Goal: Transaction & Acquisition: Purchase product/service

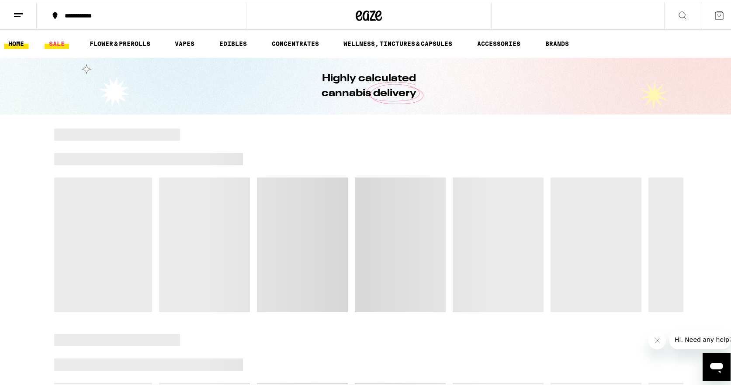
click at [62, 37] on link "SALE" at bounding box center [57, 42] width 24 height 10
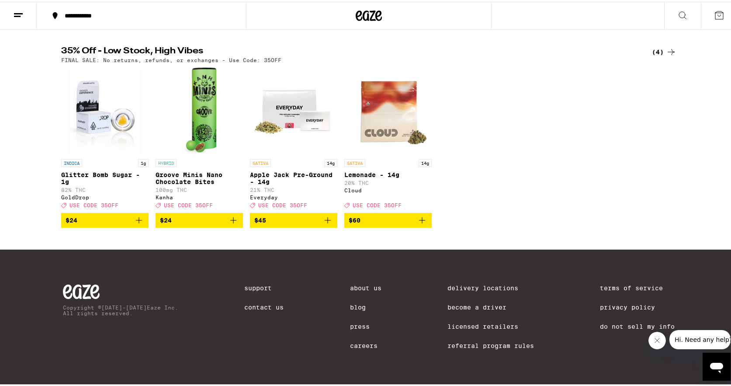
scroll to position [78, 0]
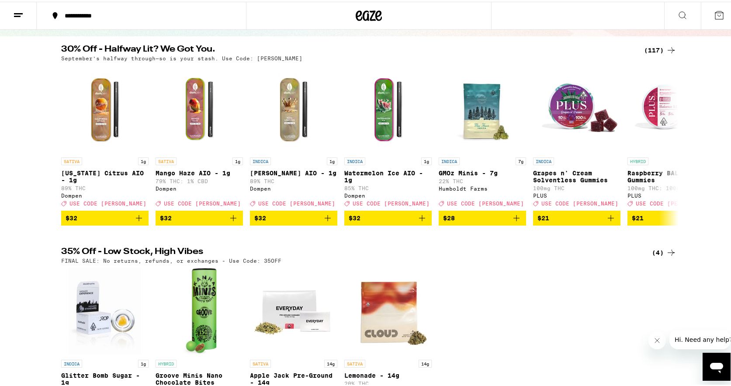
click at [650, 45] on div "(117)" at bounding box center [660, 48] width 32 height 10
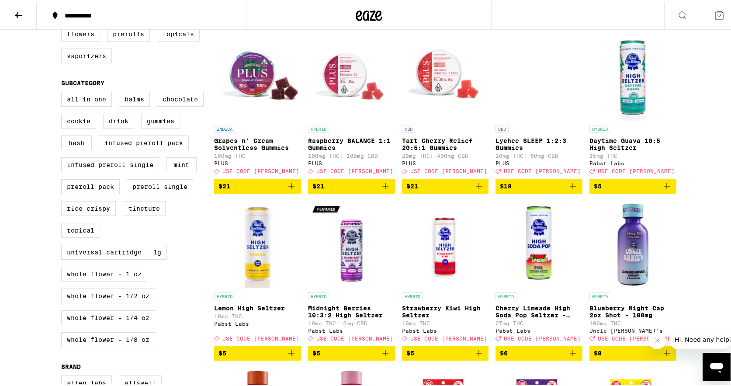
scroll to position [346, 0]
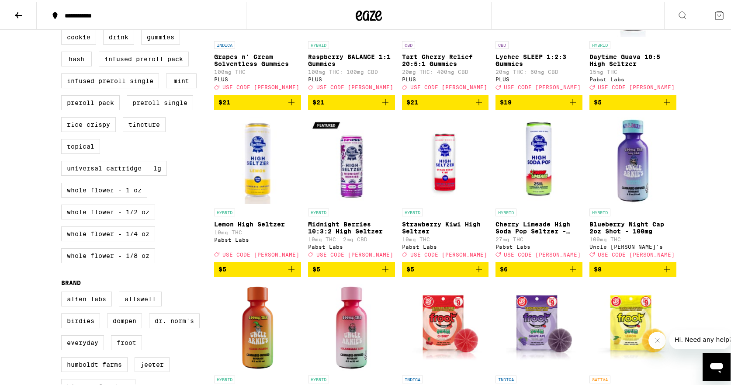
click at [664, 270] on icon "Add to bag" at bounding box center [667, 267] width 6 height 6
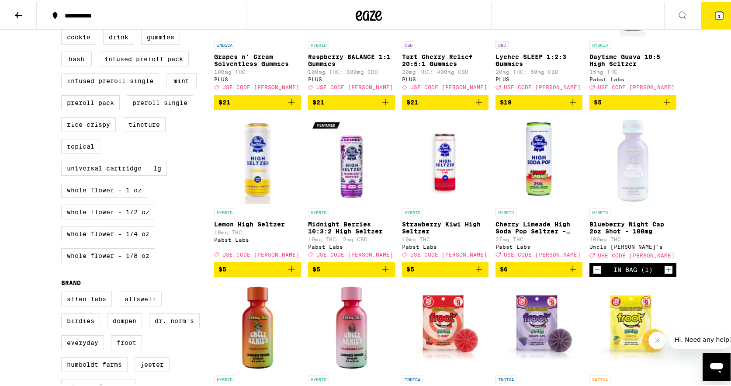
click at [665, 273] on icon "Increment" at bounding box center [669, 268] width 8 height 10
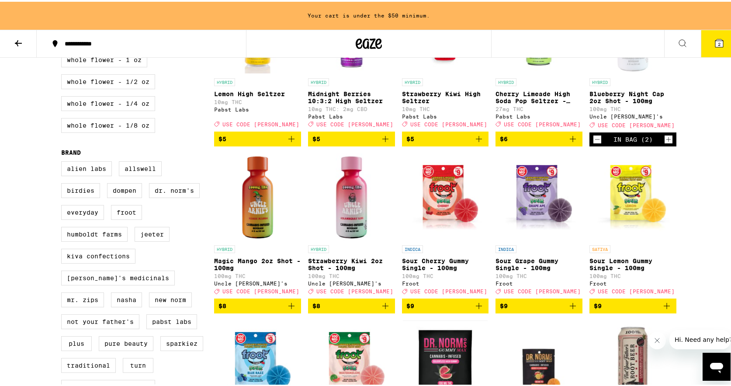
scroll to position [505, 0]
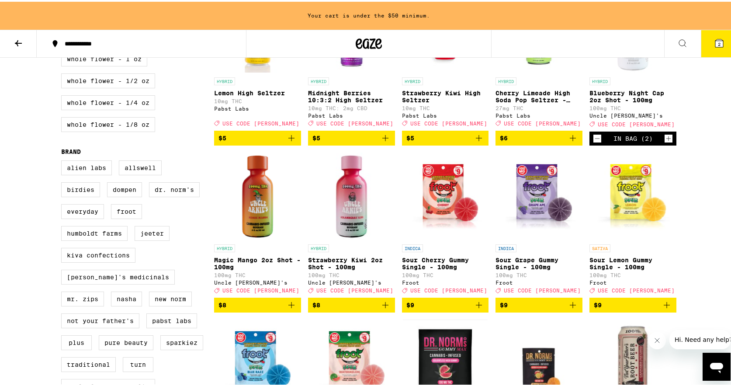
click at [288, 306] on icon "Add to bag" at bounding box center [291, 303] width 6 height 6
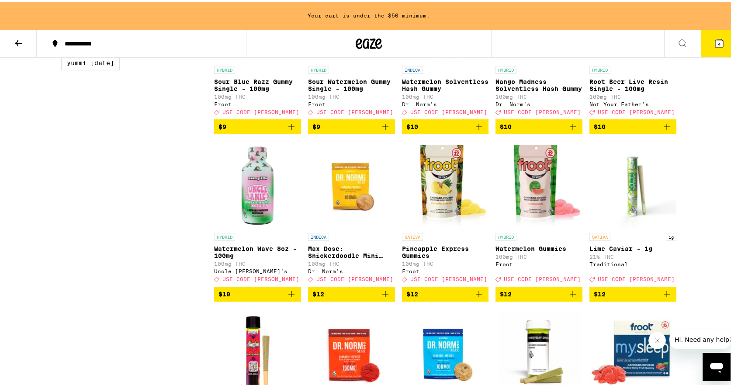
scroll to position [854, 0]
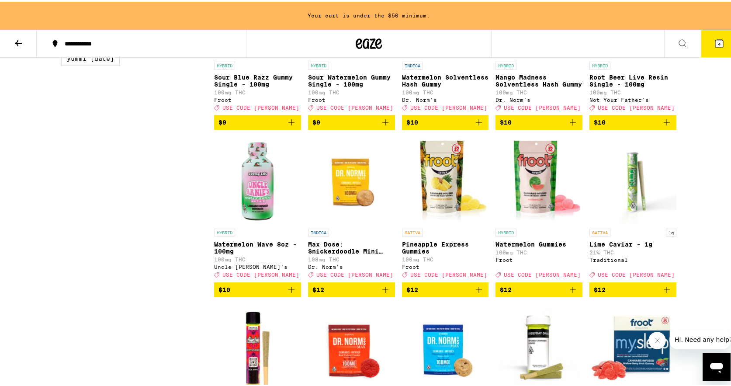
click at [474, 126] on icon "Add to bag" at bounding box center [479, 120] width 10 height 10
click at [480, 126] on icon "Increment" at bounding box center [481, 121] width 8 height 10
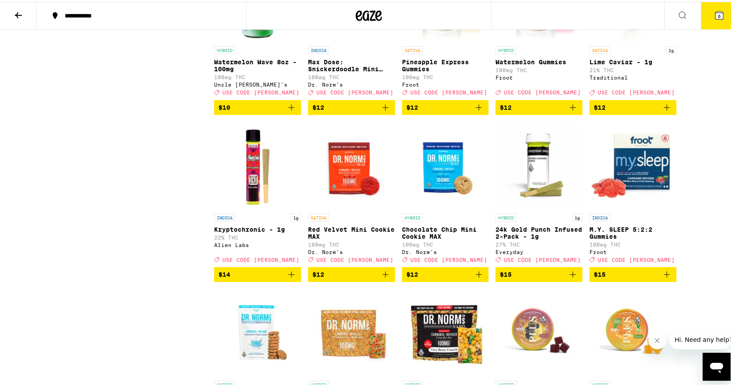
scroll to position [1132, 0]
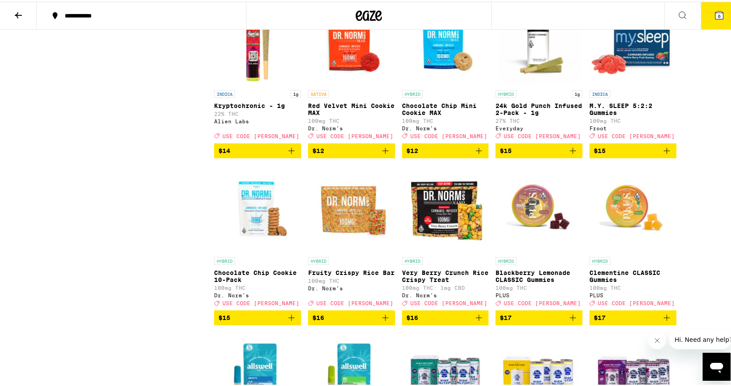
click at [721, 13] on button "6" at bounding box center [719, 13] width 37 height 27
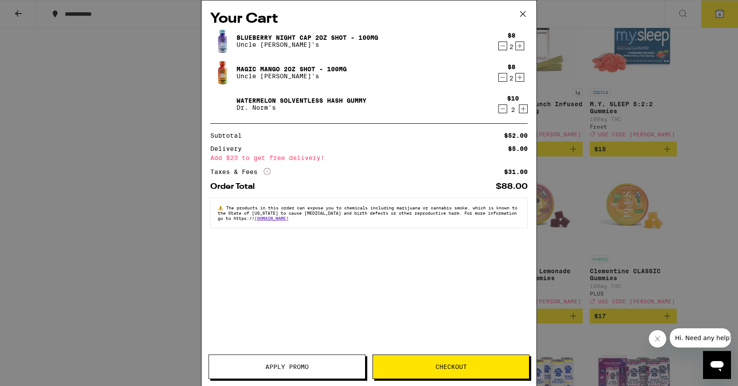
click at [307, 357] on button "Apply Promo" at bounding box center [286, 366] width 157 height 24
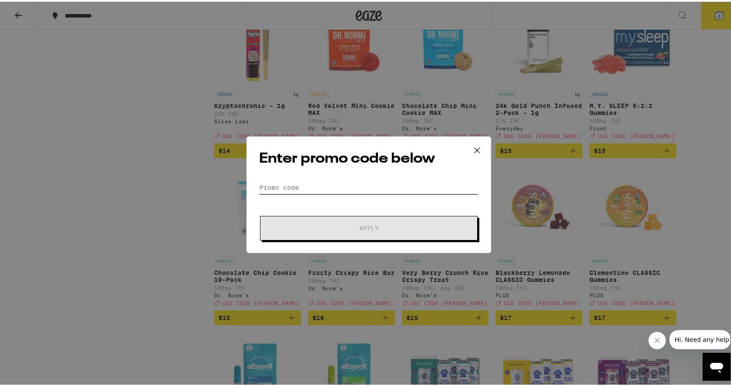
click at [307, 187] on input "Promo Code" at bounding box center [368, 185] width 219 height 13
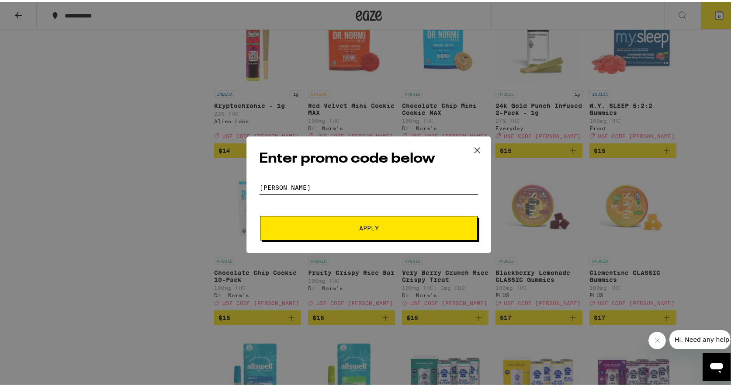
type input "[PERSON_NAME]"
click at [260, 214] on button "Apply" at bounding box center [369, 226] width 218 height 24
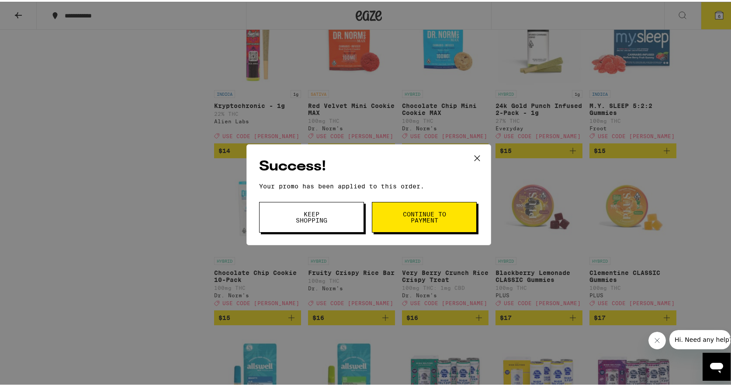
click at [435, 214] on span "Continue to payment" at bounding box center [424, 215] width 45 height 12
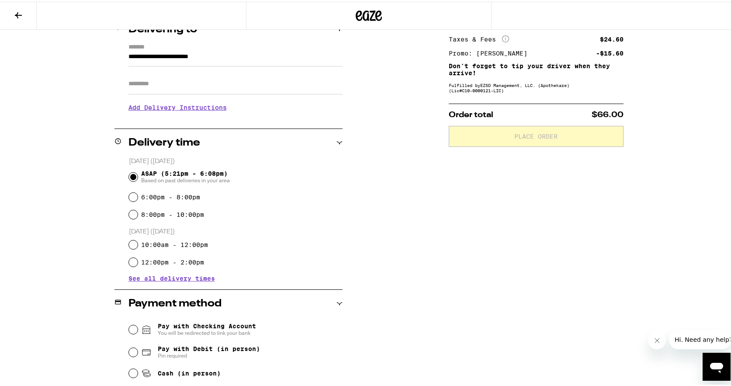
scroll to position [156, 0]
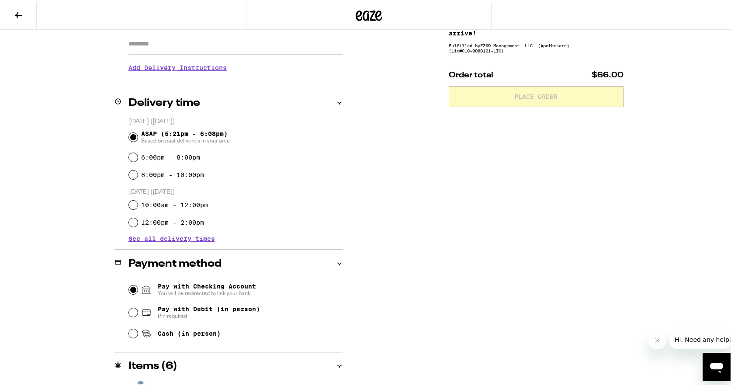
click at [129, 285] on input "Pay with Checking Account You will be redirected to link your bank" at bounding box center [133, 288] width 9 height 9
click at [125, 307] on div "Pay with Checking Account You will be redirected to link your bank Pay with Deb…" at bounding box center [228, 308] width 228 height 65
click at [132, 312] on input "Pay with Debit (in person) Pin required" at bounding box center [133, 310] width 9 height 9
radio input "true"
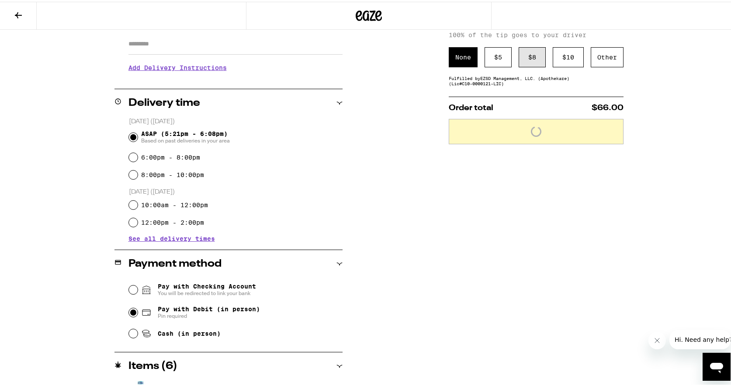
click at [530, 59] on div "$ 8" at bounding box center [532, 55] width 27 height 20
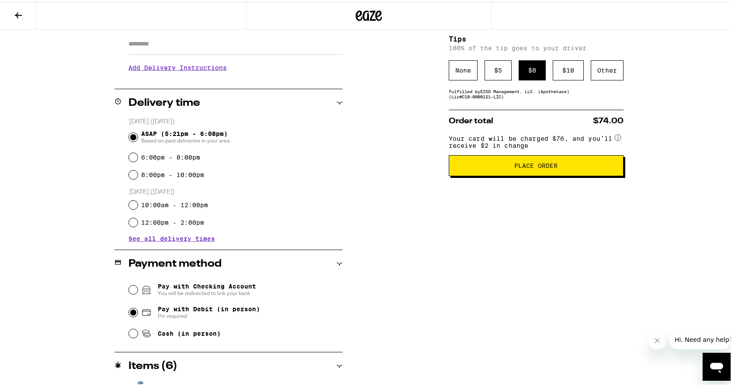
click at [540, 173] on button "Place Order" at bounding box center [536, 163] width 175 height 21
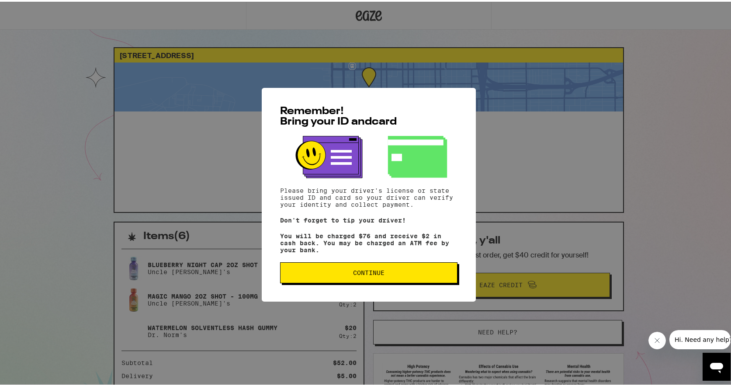
click at [362, 263] on div "Remember! Bring your ID and card Please bring your driver's license or state is…" at bounding box center [369, 193] width 214 height 214
click at [365, 274] on span "Continue" at bounding box center [368, 271] width 31 height 6
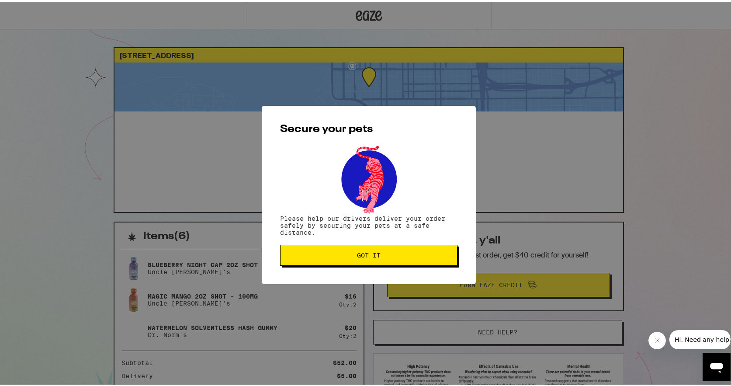
click at [319, 245] on button "Got it" at bounding box center [368, 253] width 177 height 21
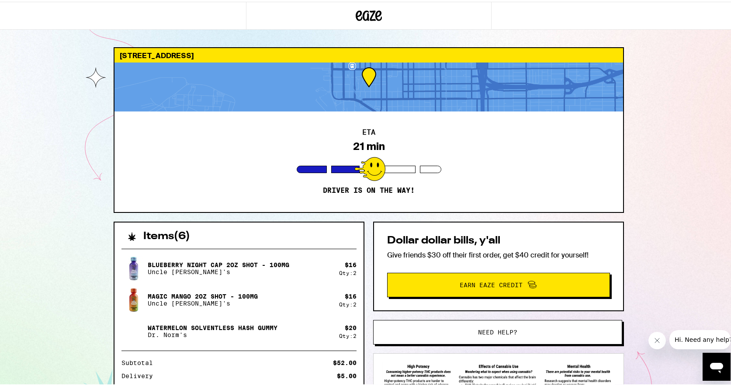
click at [691, 337] on span "Hi. Need any help?" at bounding box center [703, 339] width 58 height 7
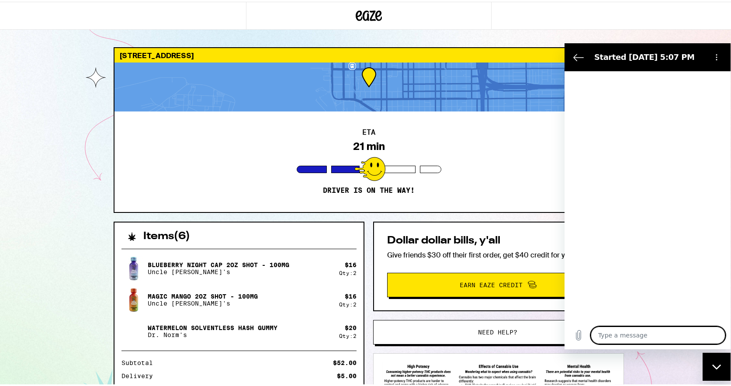
type textarea "x"
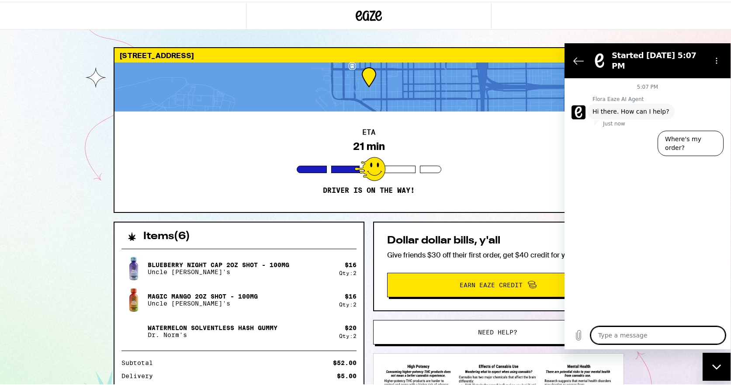
click at [635, 332] on textarea at bounding box center [658, 334] width 135 height 17
type textarea "n"
type textarea "x"
type textarea "no"
type textarea "x"
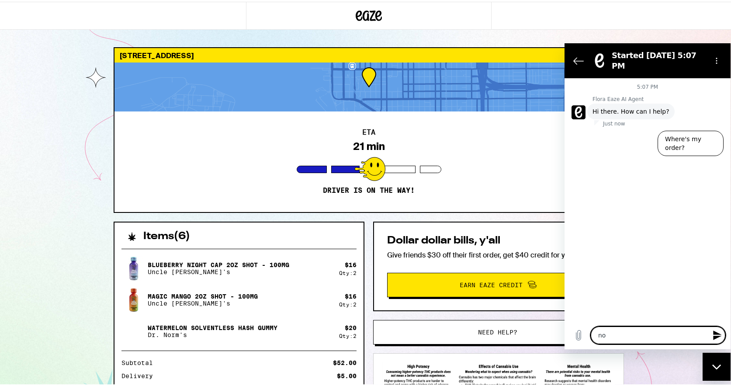
type textarea "not"
type textarea "x"
type textarea "not"
type textarea "x"
type textarea "not r"
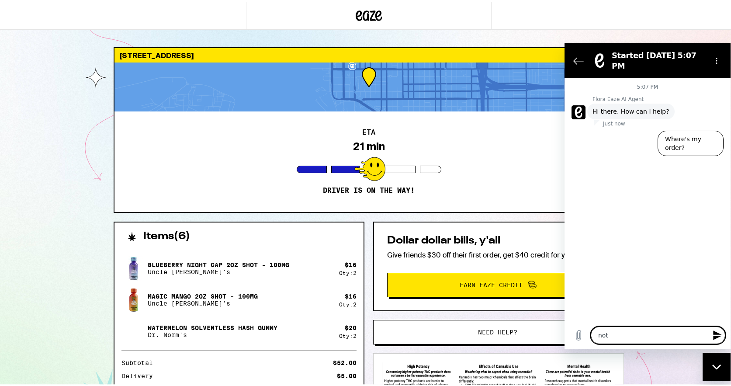
type textarea "x"
type textarea "not re"
type textarea "x"
type textarea "not rec"
type textarea "x"
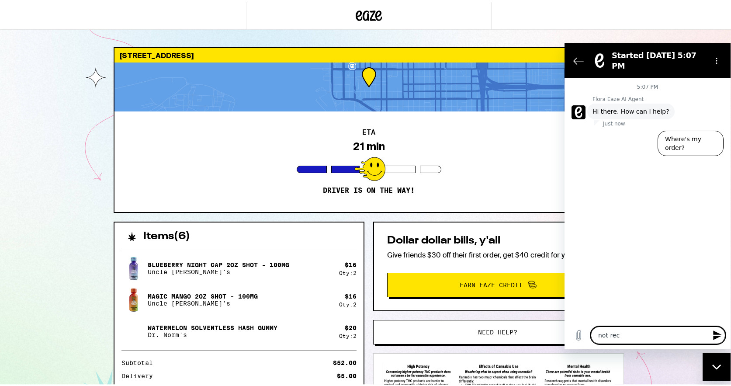
type textarea "not rece"
type textarea "x"
type textarea "not recei"
type textarea "x"
type textarea "not receiv"
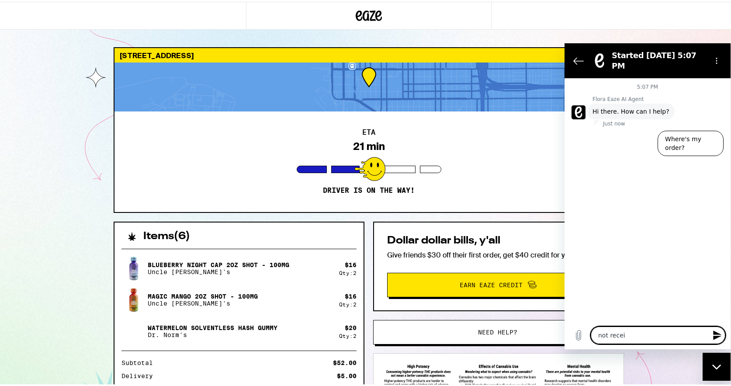
type textarea "x"
type textarea "not receivi"
type textarea "x"
type textarea "not receivin"
type textarea "x"
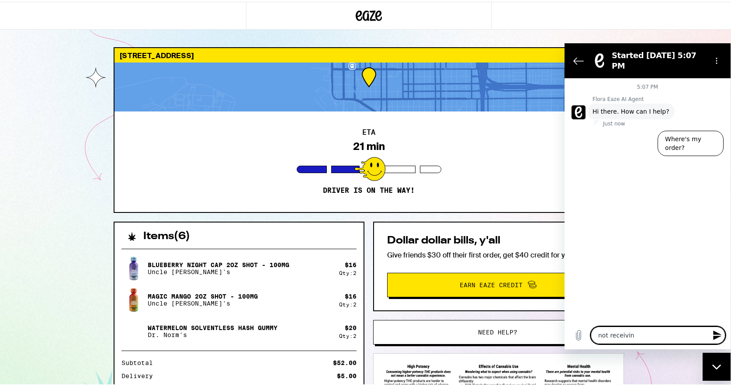
type textarea "not receiving"
type textarea "x"
type textarea "not receiving"
type textarea "x"
type textarea "not receiving t"
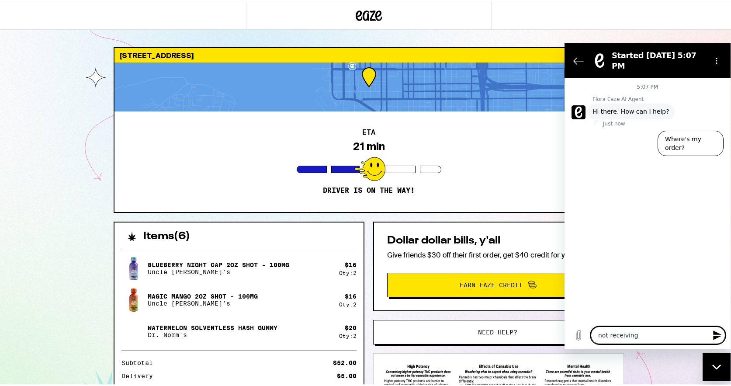
type textarea "x"
type textarea "not receiving te"
type textarea "x"
type textarea "not receiving tes"
type textarea "x"
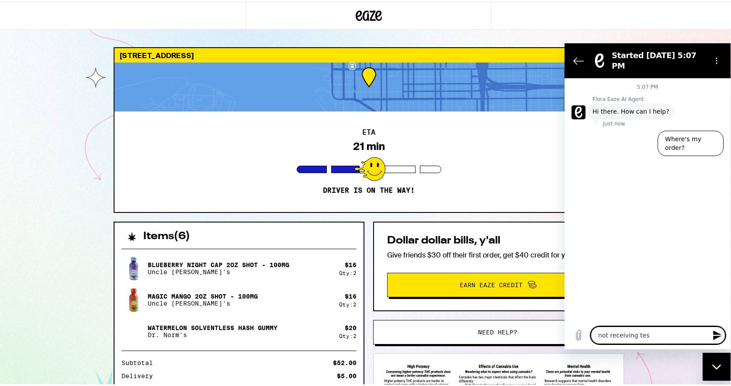
type textarea "not receiving te"
type textarea "x"
type textarea "not receiving tex"
type textarea "x"
type textarea "not receiving text"
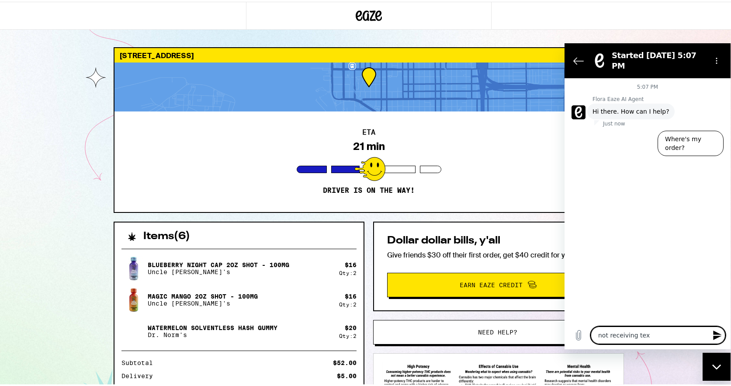
type textarea "x"
